Goal: Navigation & Orientation: Find specific page/section

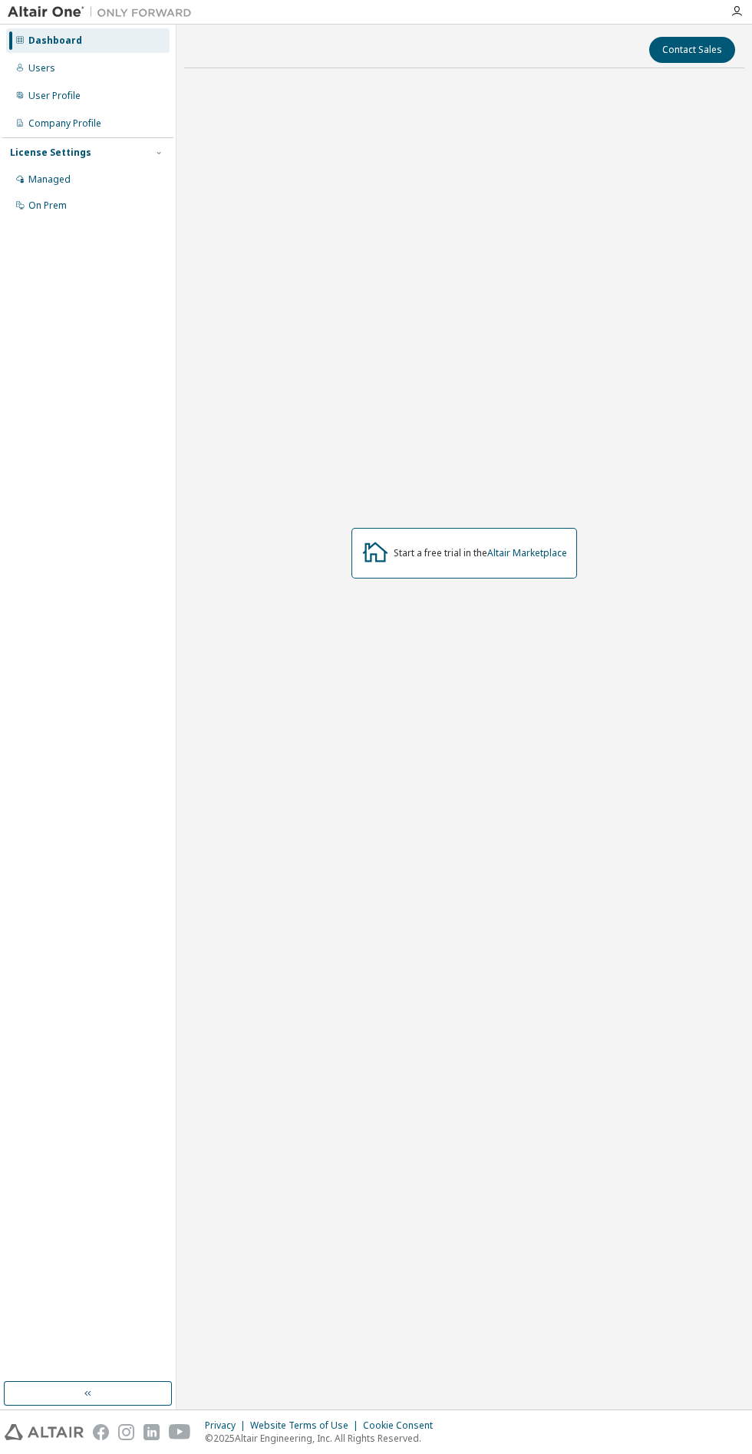
click at [525, 559] on link "Altair Marketplace" at bounding box center [527, 552] width 80 height 13
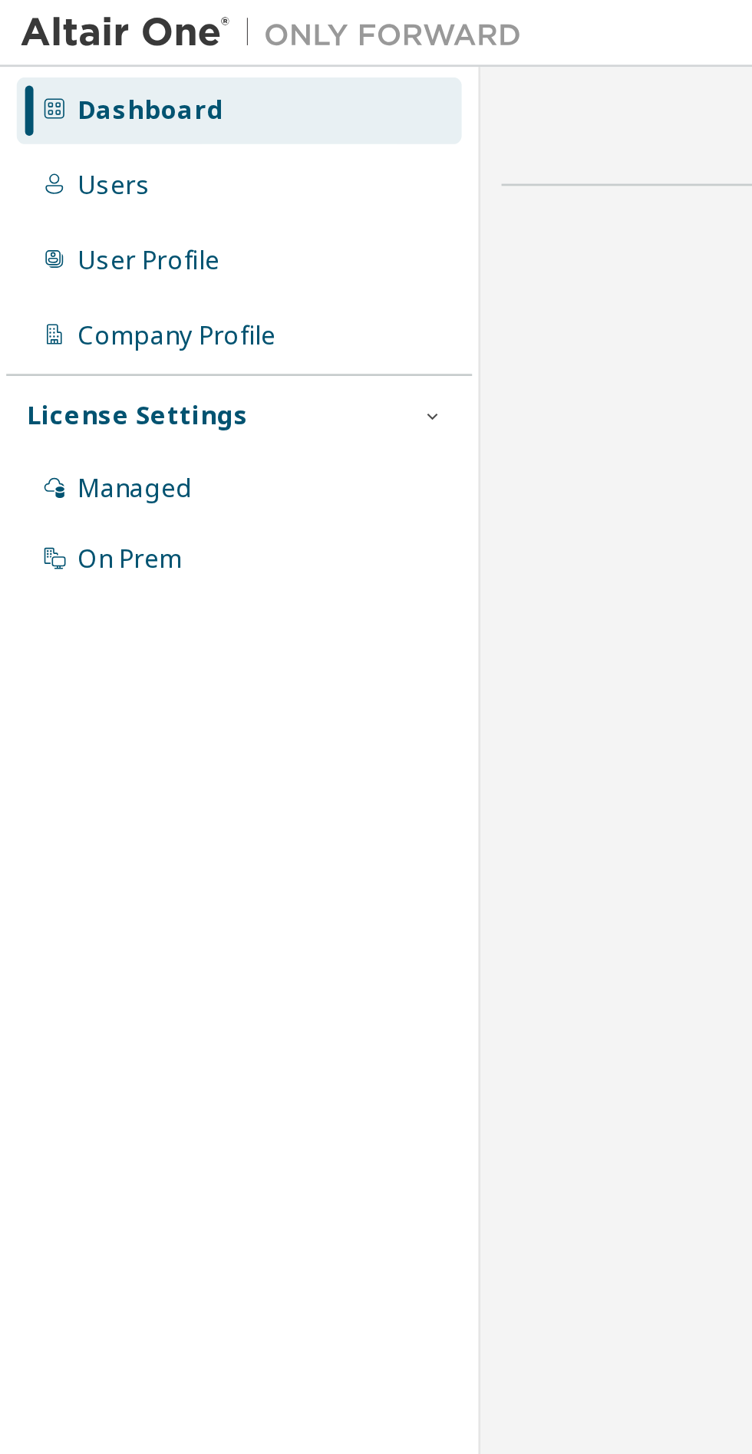
click at [53, 100] on div "User Profile" at bounding box center [54, 96] width 52 height 12
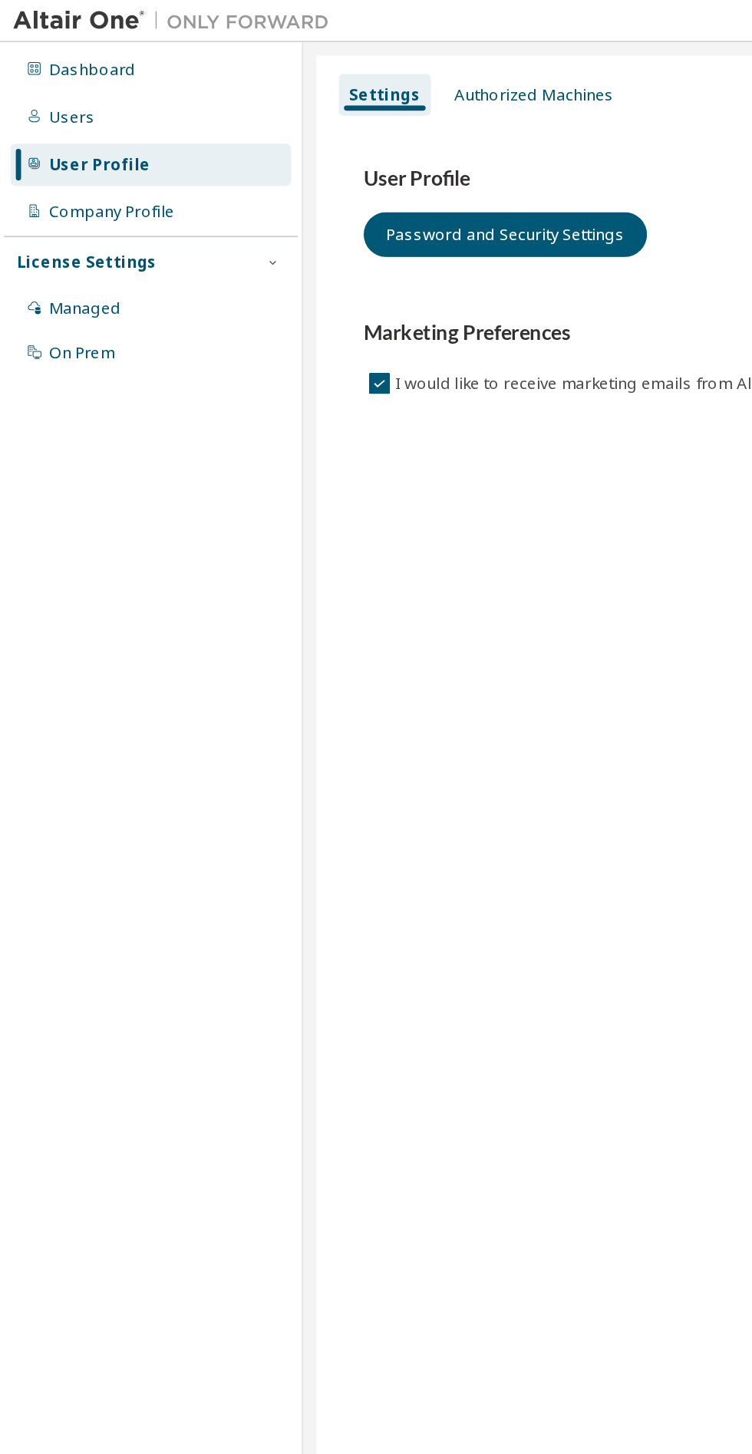
click at [20, 68] on icon at bounding box center [20, 68] width 6 height 8
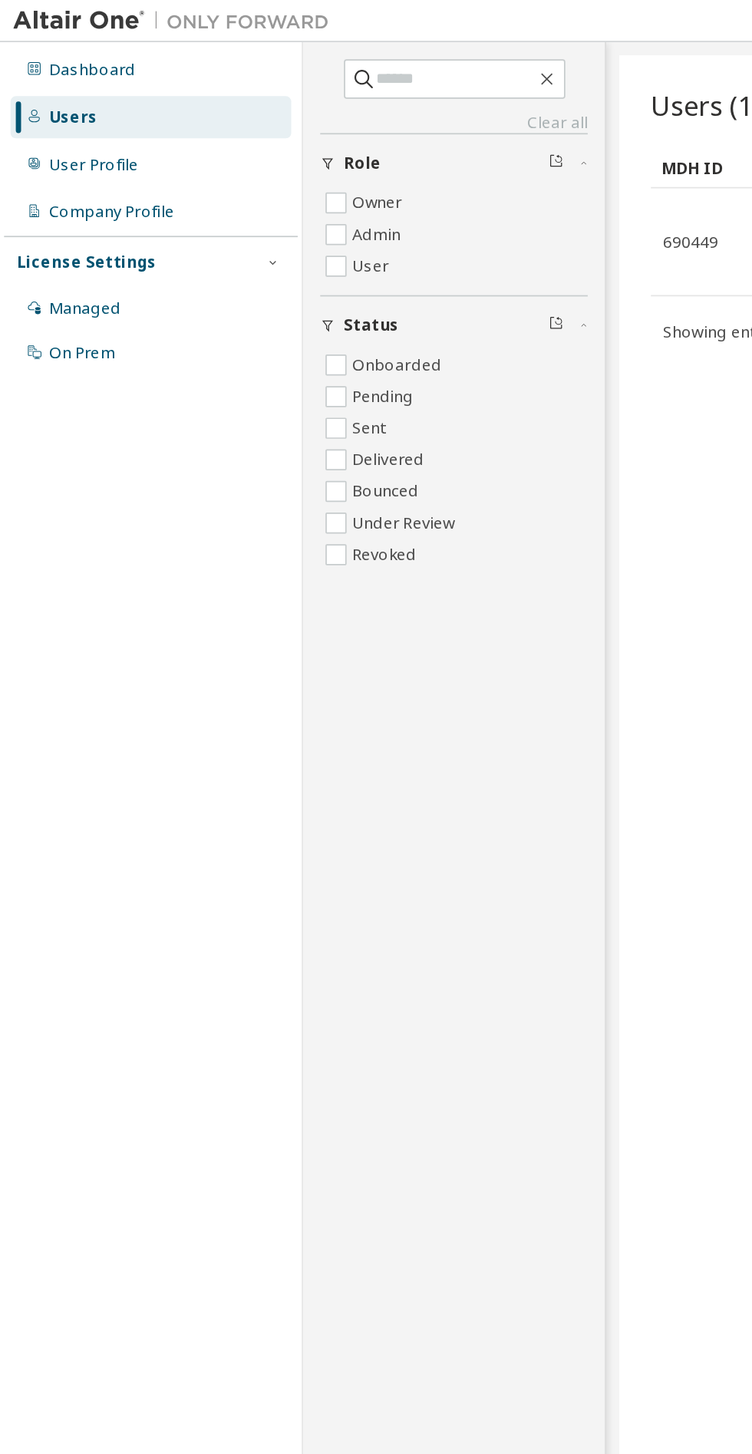
click at [17, 61] on div "Users" at bounding box center [87, 68] width 163 height 25
click at [31, 41] on div "Dashboard" at bounding box center [53, 41] width 51 height 12
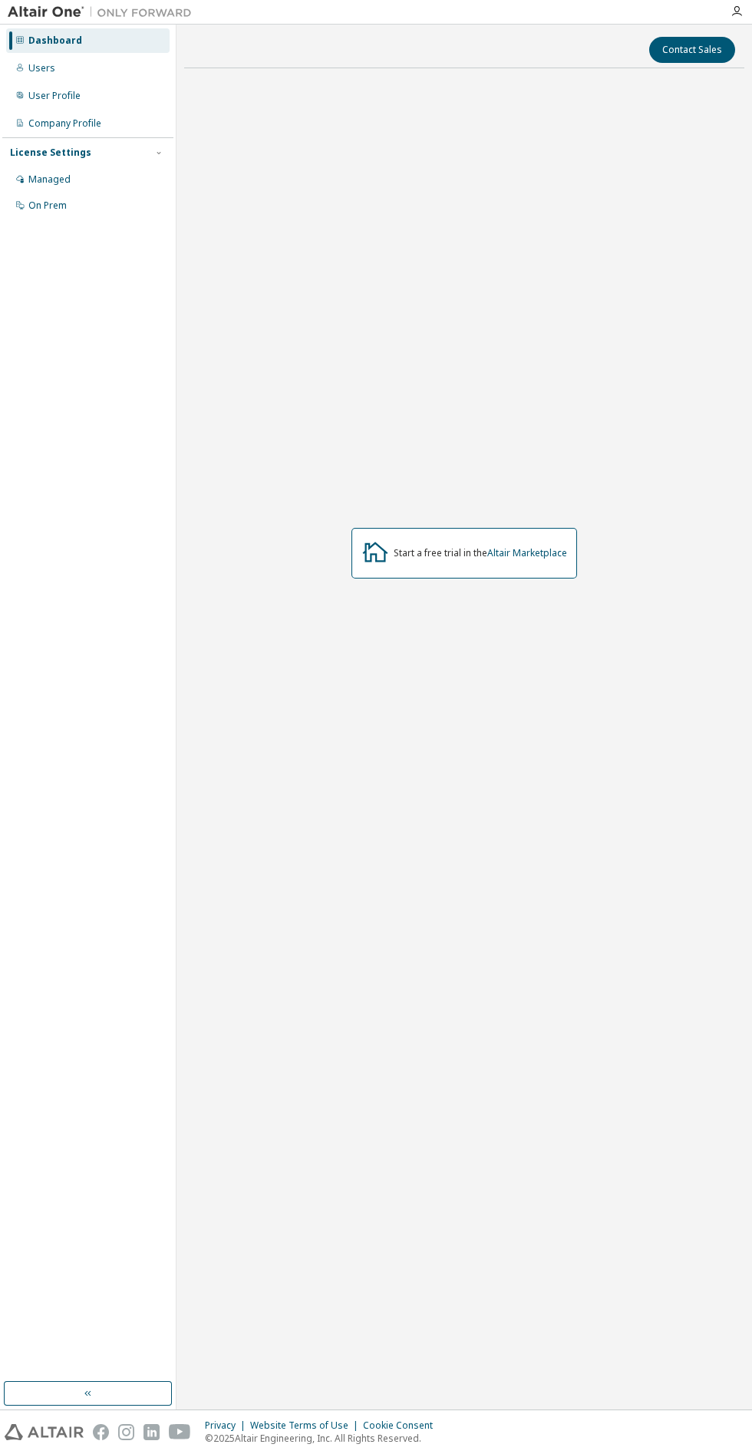
click at [736, 12] on icon "button" at bounding box center [736, 11] width 12 height 12
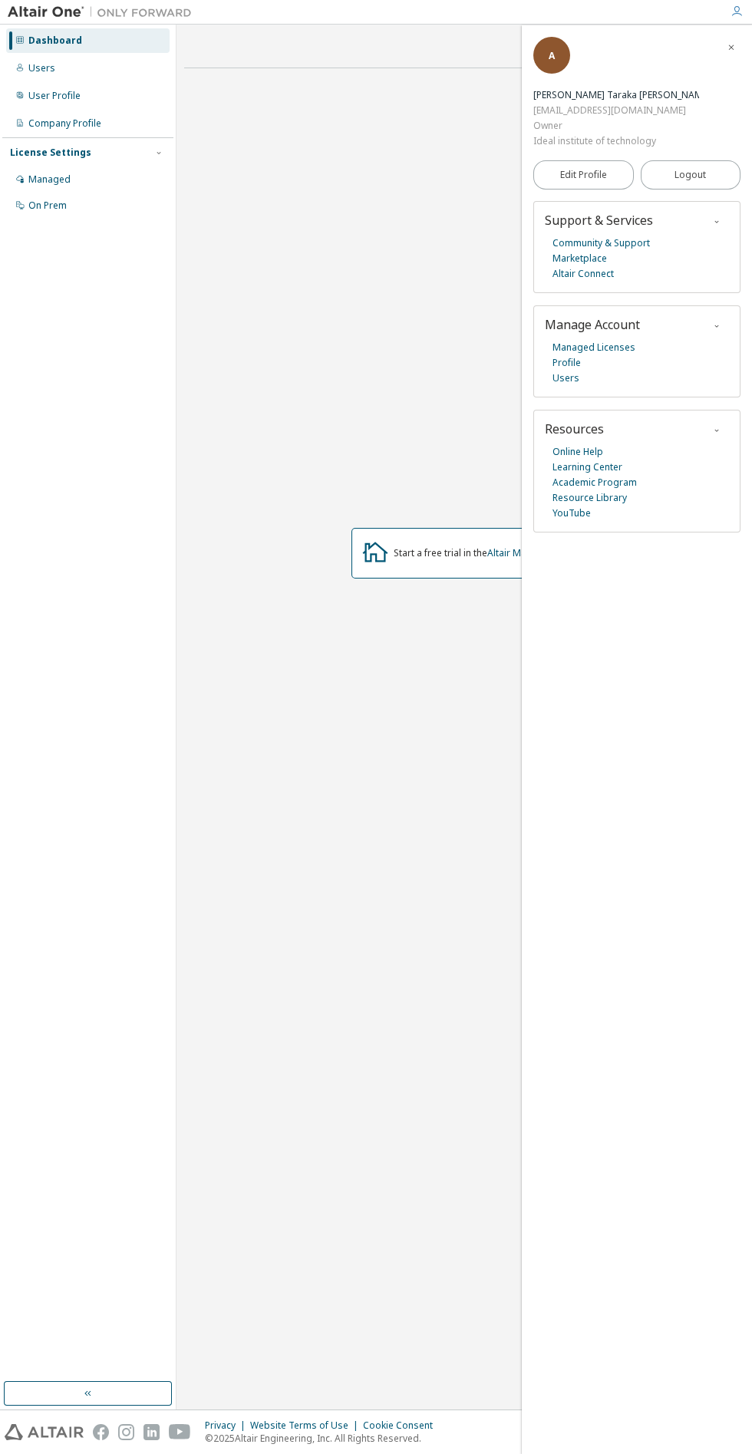
click at [107, 61] on div "Users" at bounding box center [87, 68] width 163 height 25
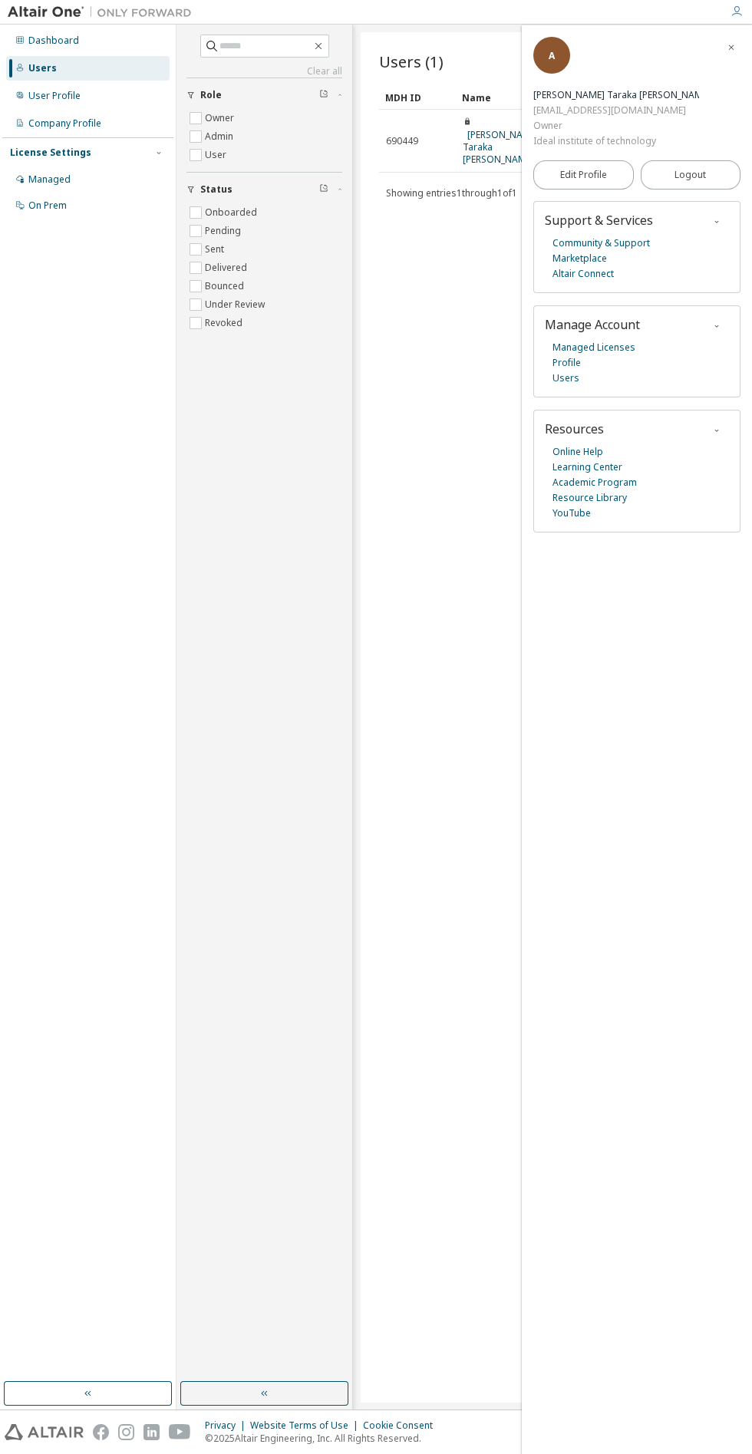
click at [477, 135] on link "[PERSON_NAME] Taraka [PERSON_NAME]" at bounding box center [501, 147] width 76 height 38
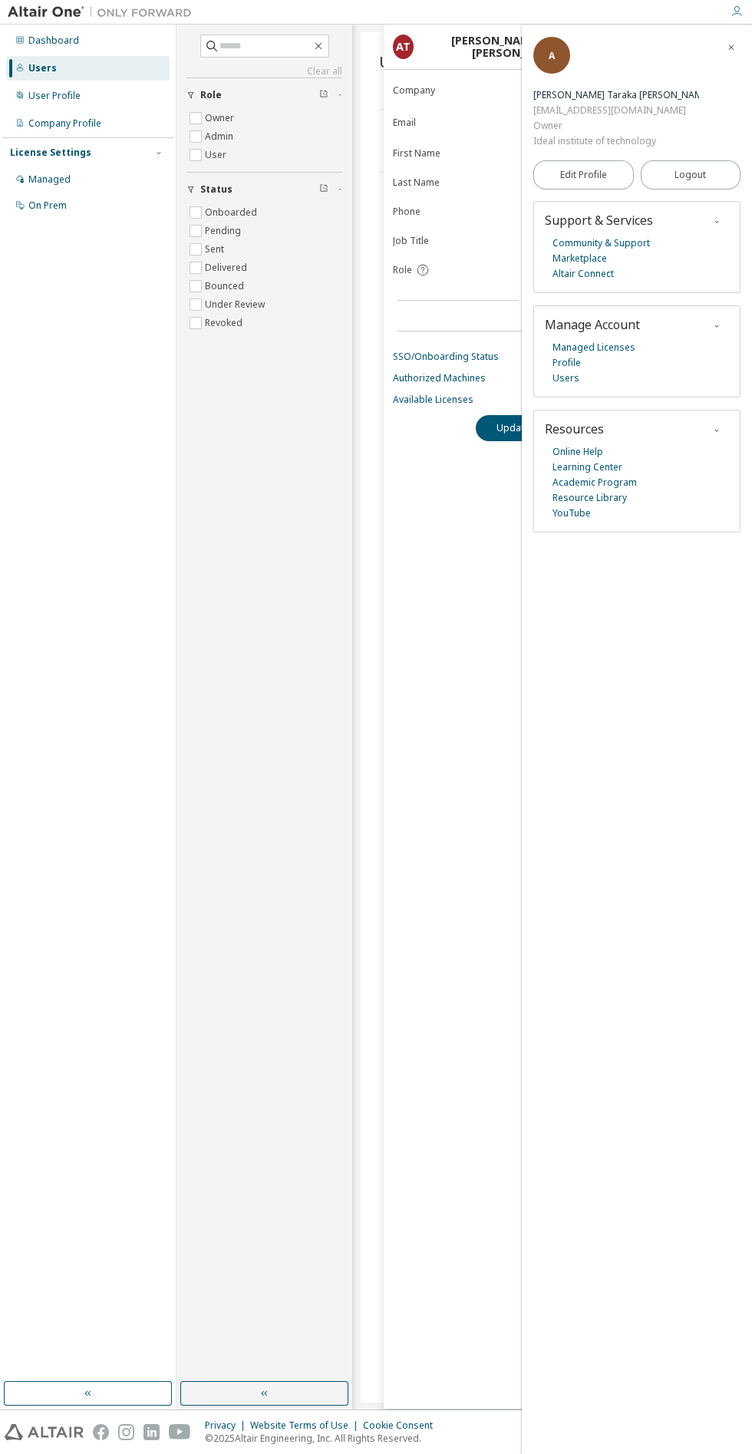
click at [731, 47] on icon "button" at bounding box center [730, 47] width 9 height 9
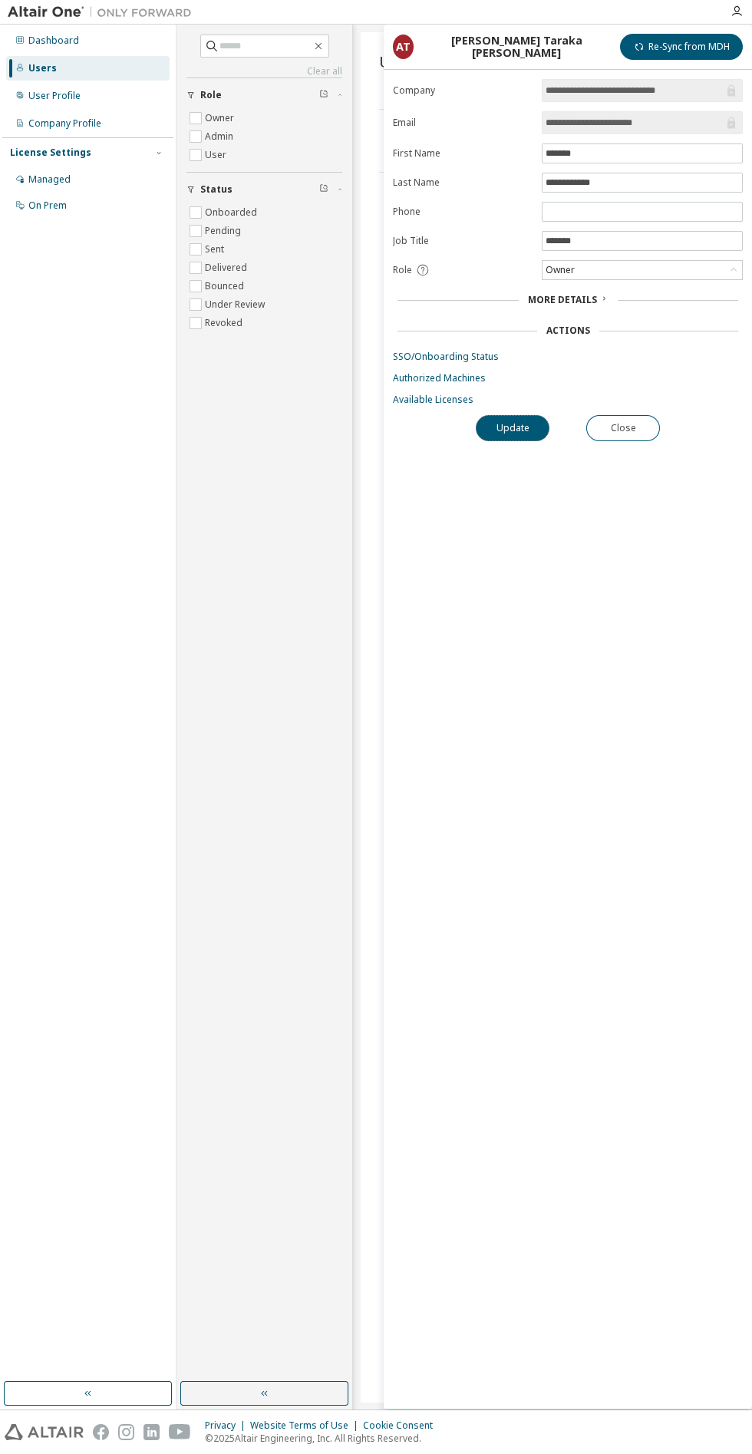
click at [493, 431] on button "Update" at bounding box center [513, 428] width 74 height 26
click at [629, 433] on button "Close" at bounding box center [623, 428] width 74 height 26
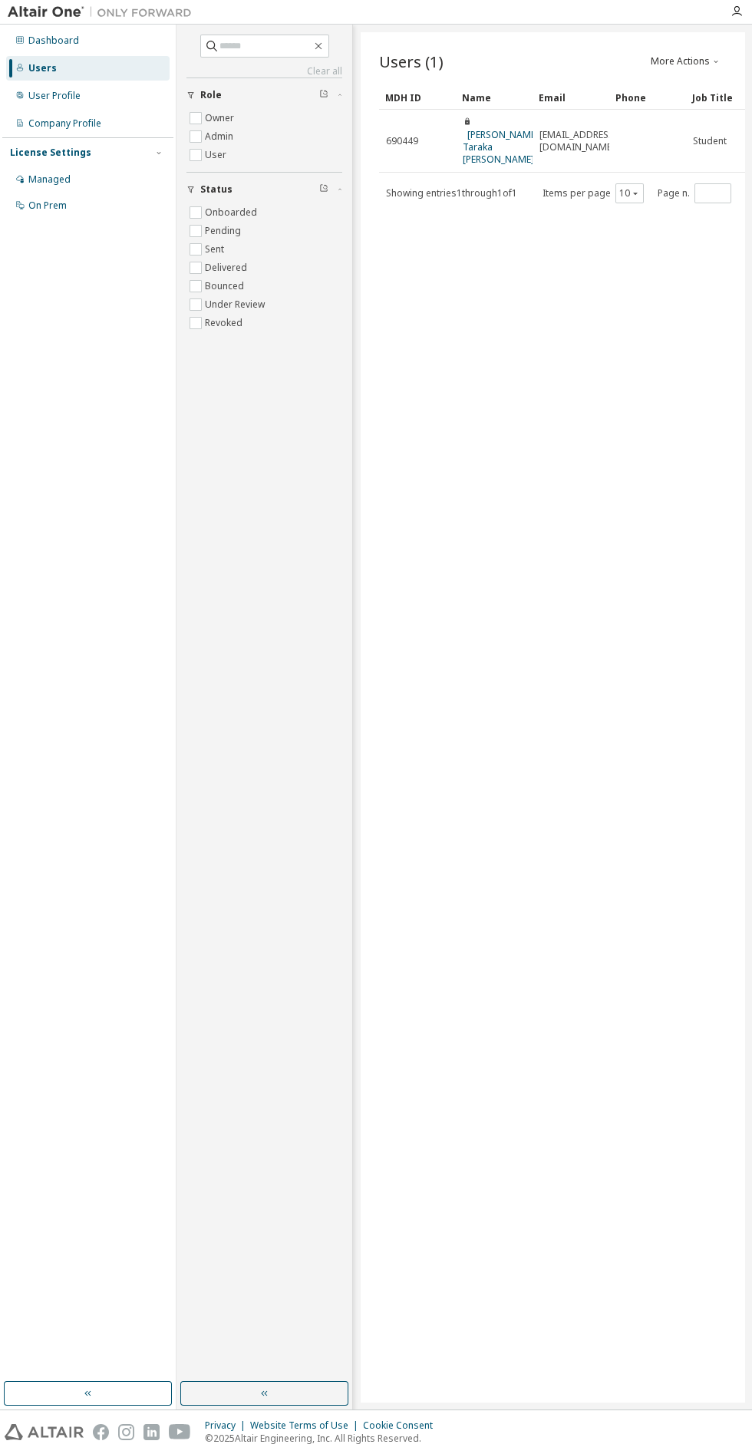
click at [736, 12] on icon "button" at bounding box center [736, 11] width 12 height 12
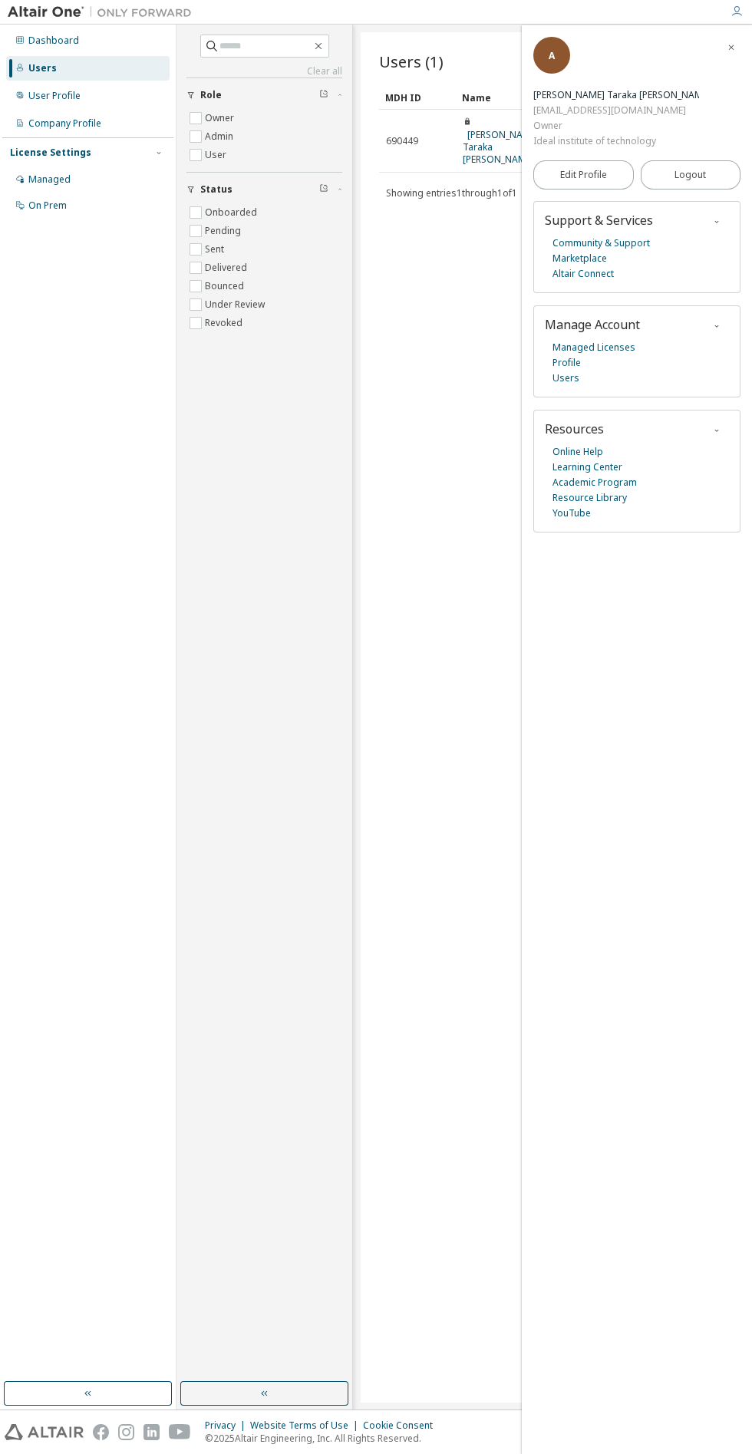
click at [64, 44] on div "Dashboard" at bounding box center [53, 41] width 51 height 12
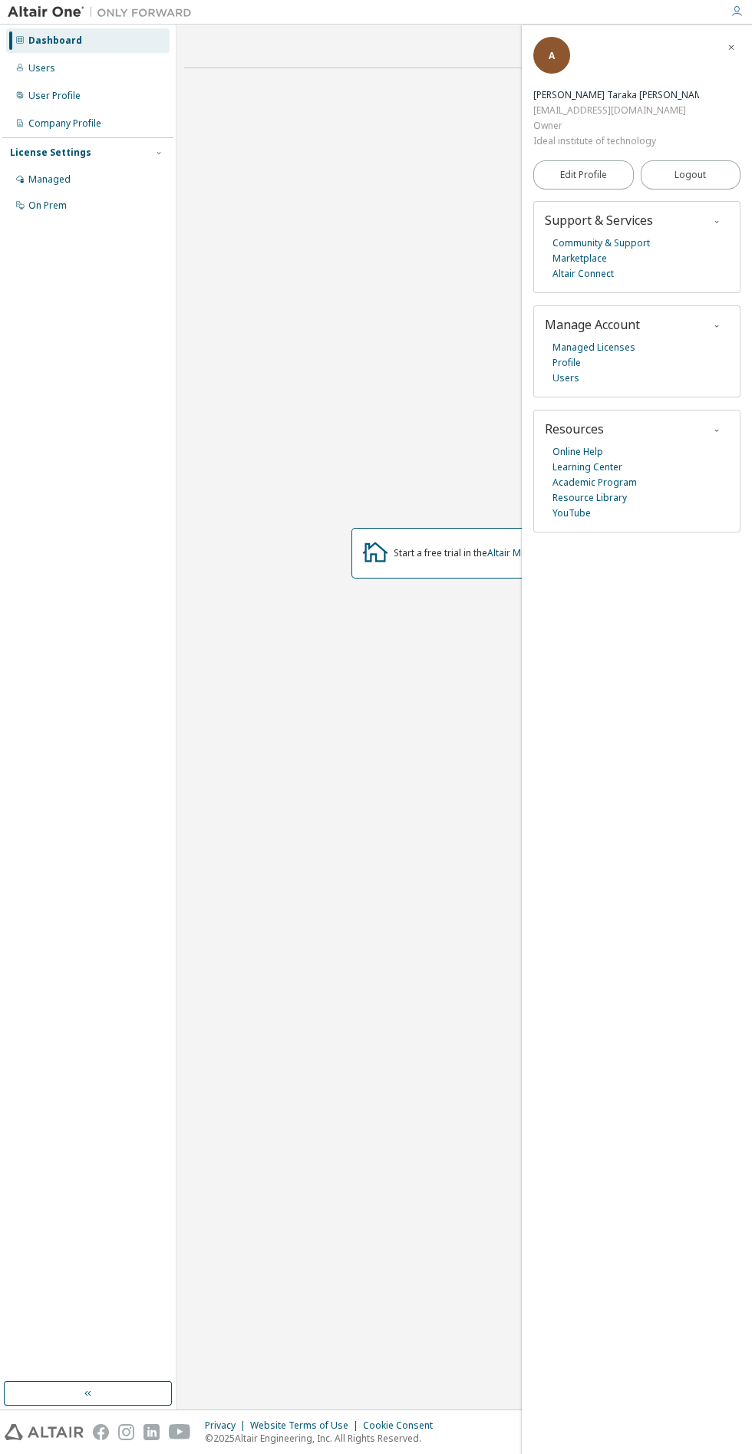
click at [95, 37] on div "Dashboard" at bounding box center [87, 40] width 163 height 25
click at [102, 133] on div "Company Profile" at bounding box center [87, 123] width 163 height 25
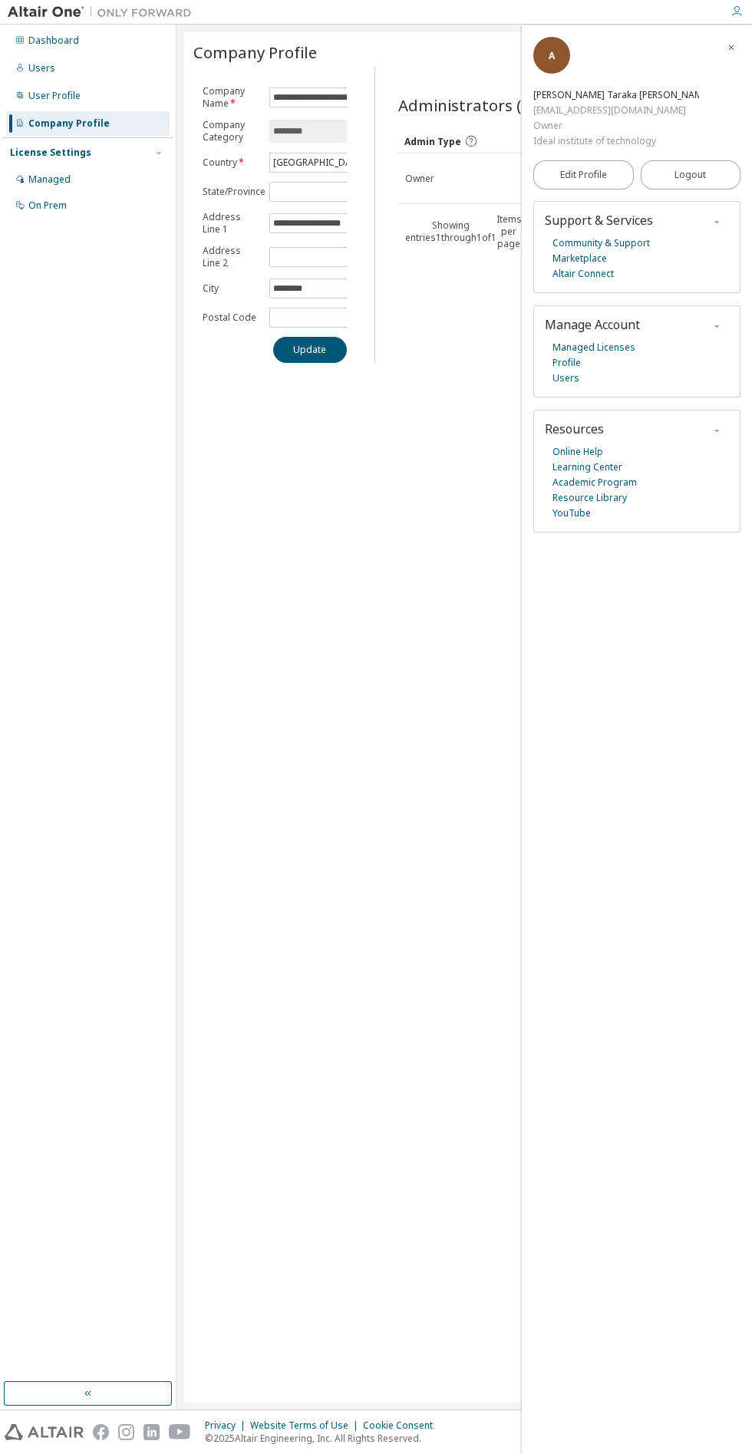
click at [724, 48] on span "button" at bounding box center [730, 47] width 15 height 25
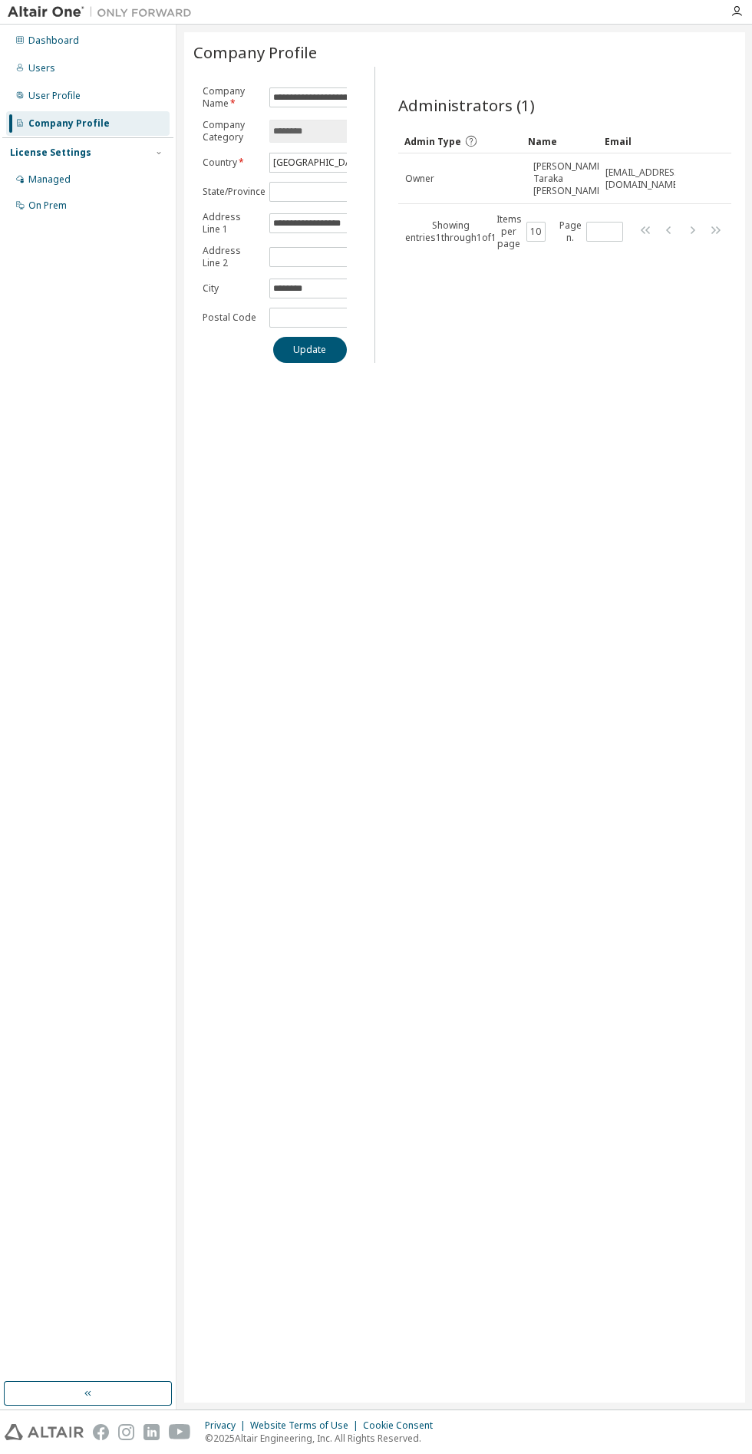
click at [83, 179] on div "Managed" at bounding box center [87, 179] width 163 height 25
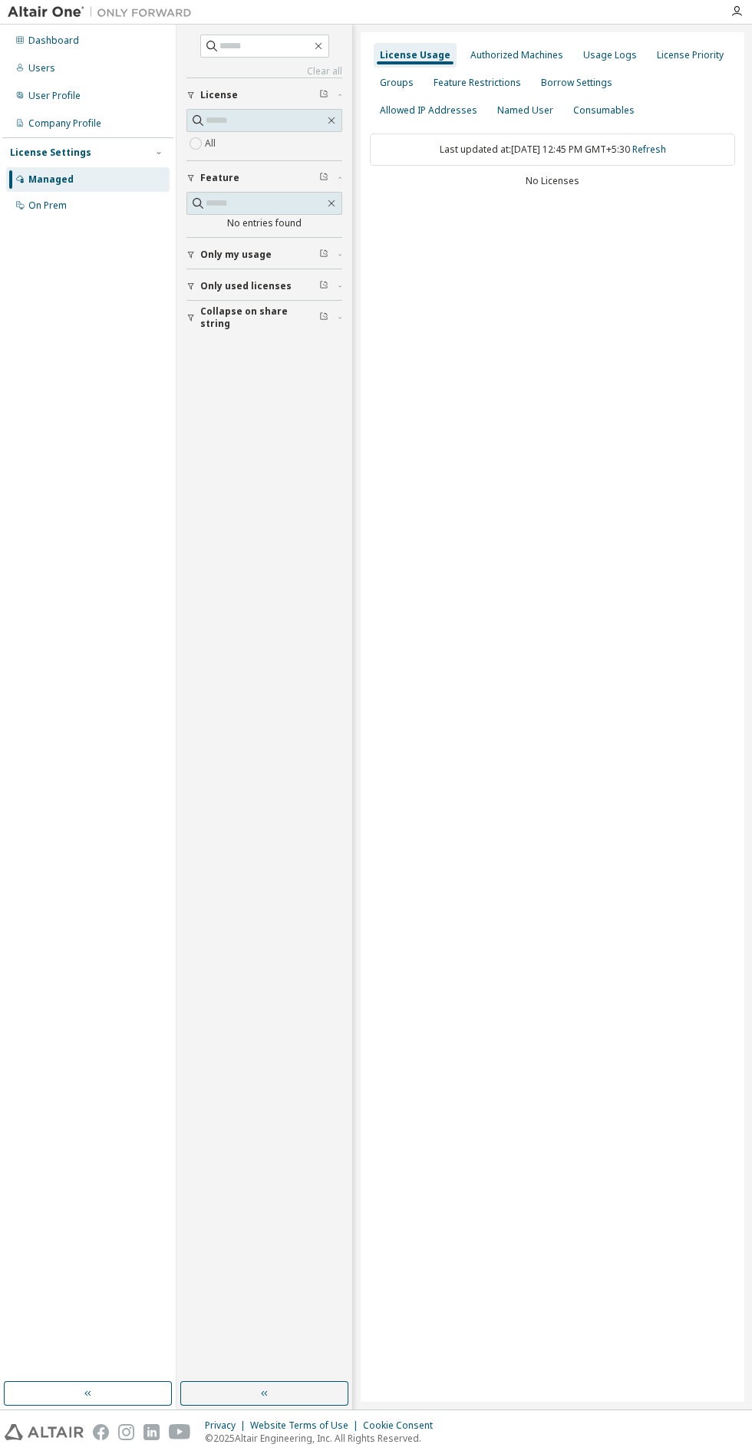
click at [77, 208] on div "On Prem" at bounding box center [87, 205] width 163 height 25
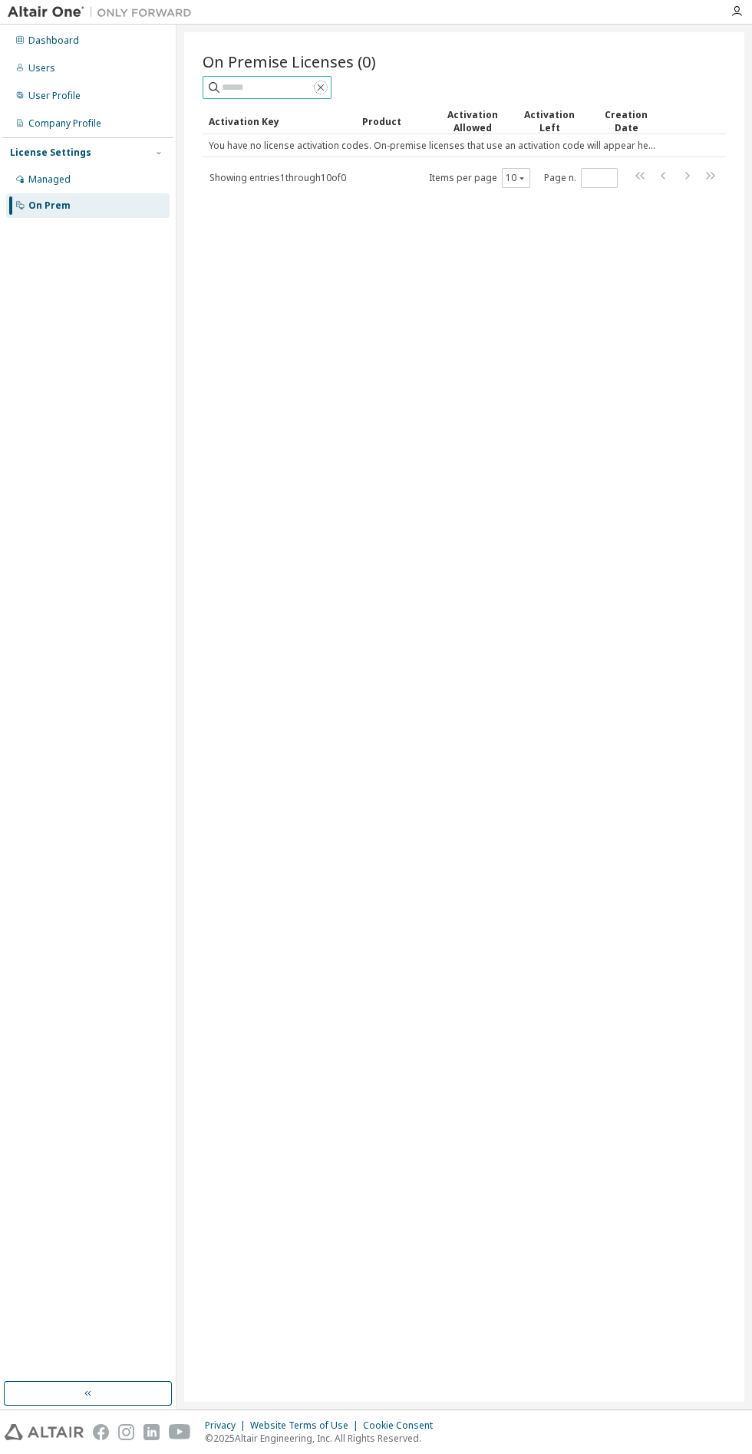
click at [324, 87] on icon "button" at bounding box center [321, 87] width 7 height 7
click at [47, 32] on div "Dashboard" at bounding box center [87, 40] width 163 height 25
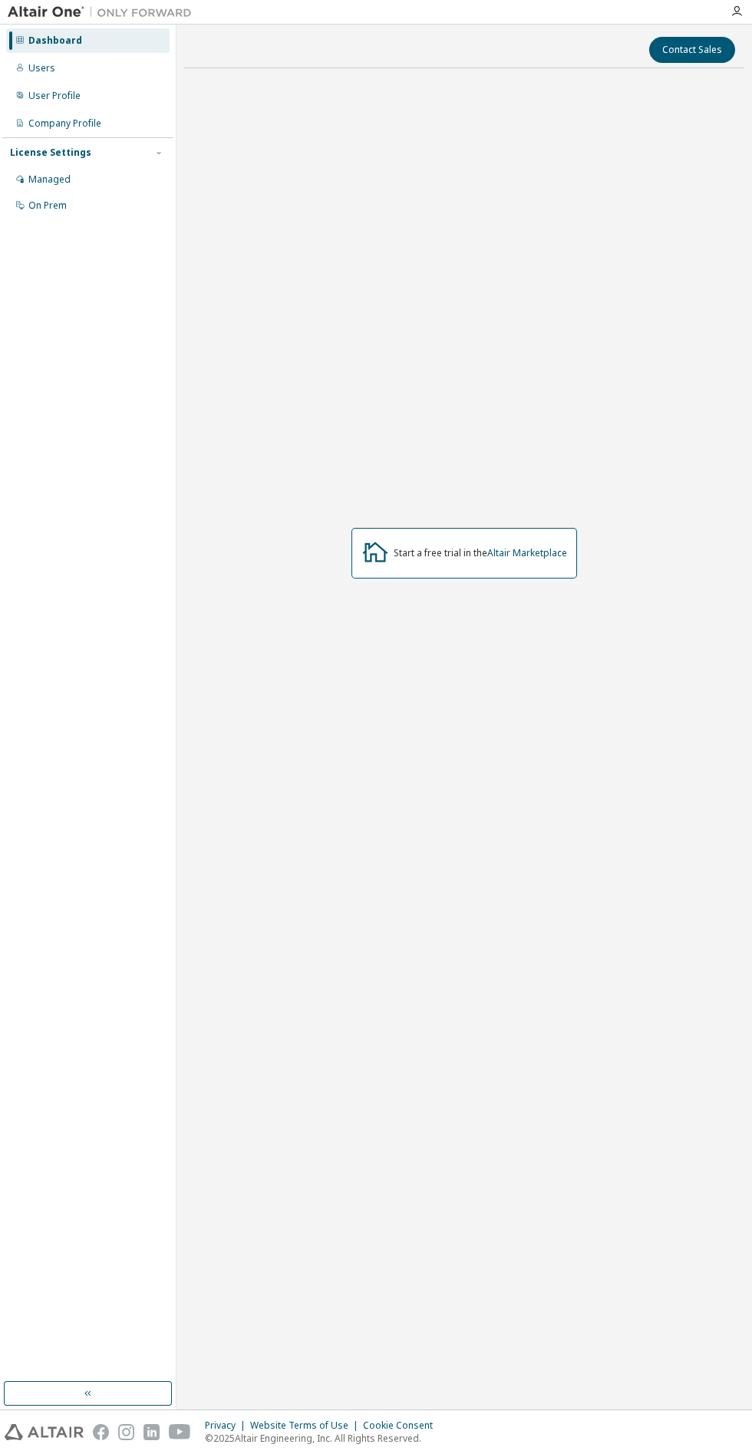
click at [42, 38] on div "Dashboard" at bounding box center [55, 41] width 54 height 12
